Goal: Use online tool/utility: Utilize a website feature to perform a specific function

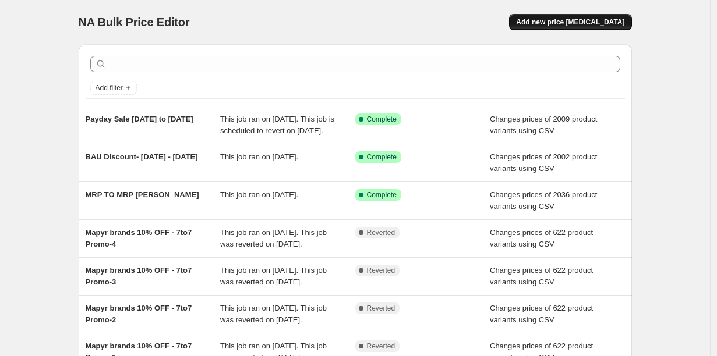
click at [521, 17] on span "Add new price [MEDICAL_DATA]" at bounding box center [570, 21] width 108 height 9
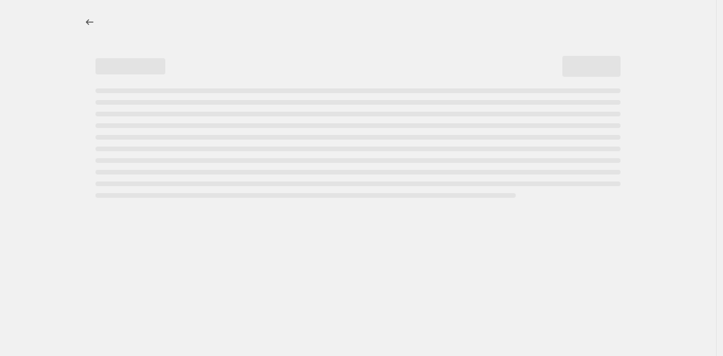
select select "percentage"
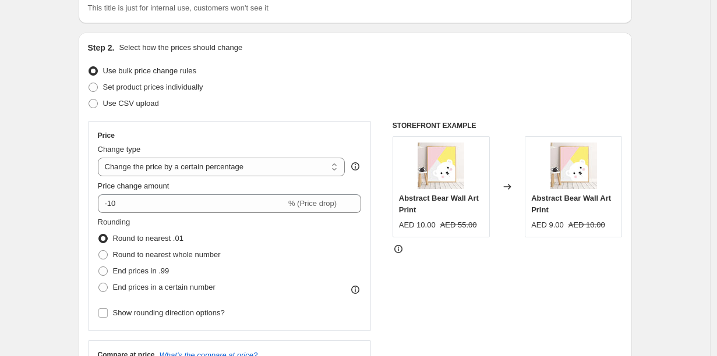
scroll to position [65, 0]
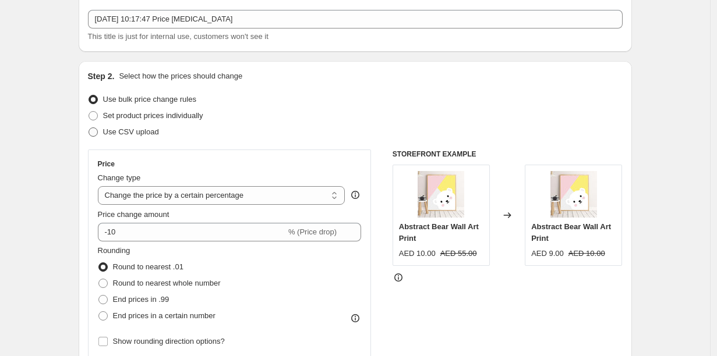
click at [98, 128] on span at bounding box center [93, 132] width 9 height 9
click at [89, 128] on input "Use CSV upload" at bounding box center [89, 128] width 1 height 1
radio input "true"
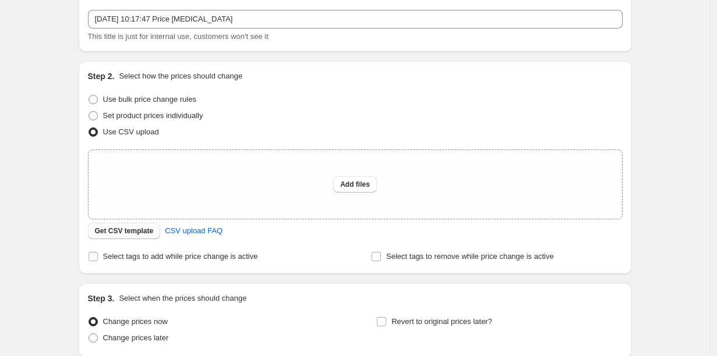
click at [154, 227] on span "Get CSV template" at bounding box center [124, 231] width 59 height 9
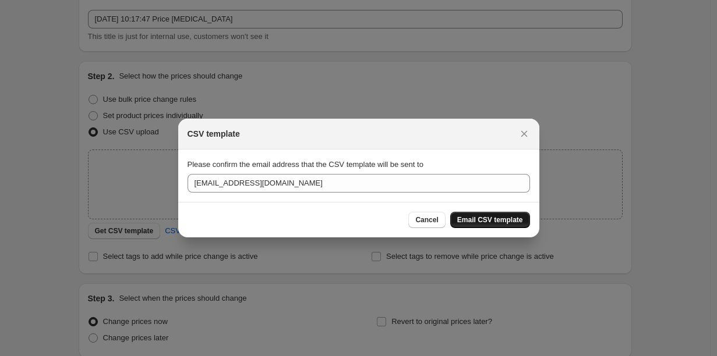
click at [471, 215] on span "Email CSV template" at bounding box center [490, 219] width 66 height 9
